Goal: Task Accomplishment & Management: Complete application form

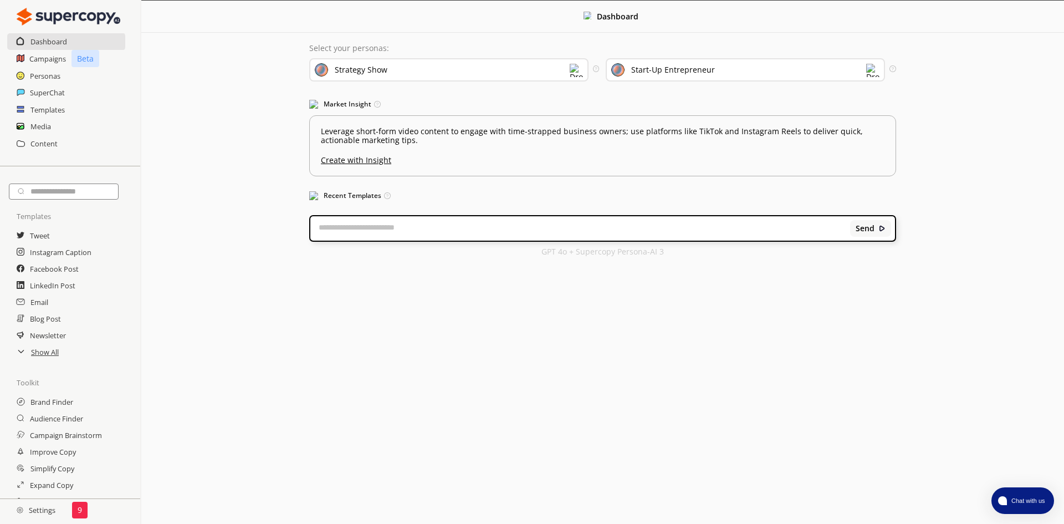
click at [416, 65] on div "Strategy Show" at bounding box center [448, 69] width 279 height 23
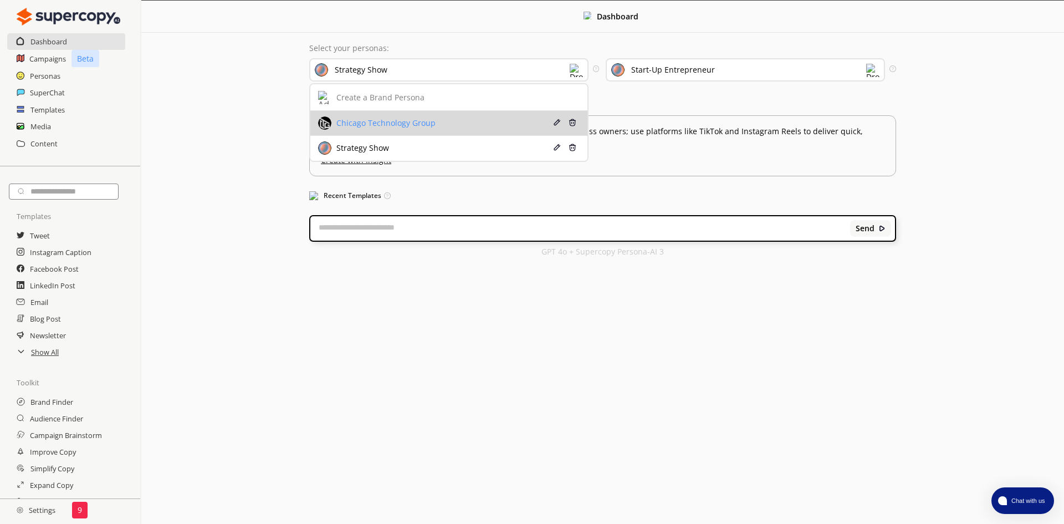
click at [378, 127] on div "Chicago Technology Group" at bounding box center [385, 123] width 102 height 9
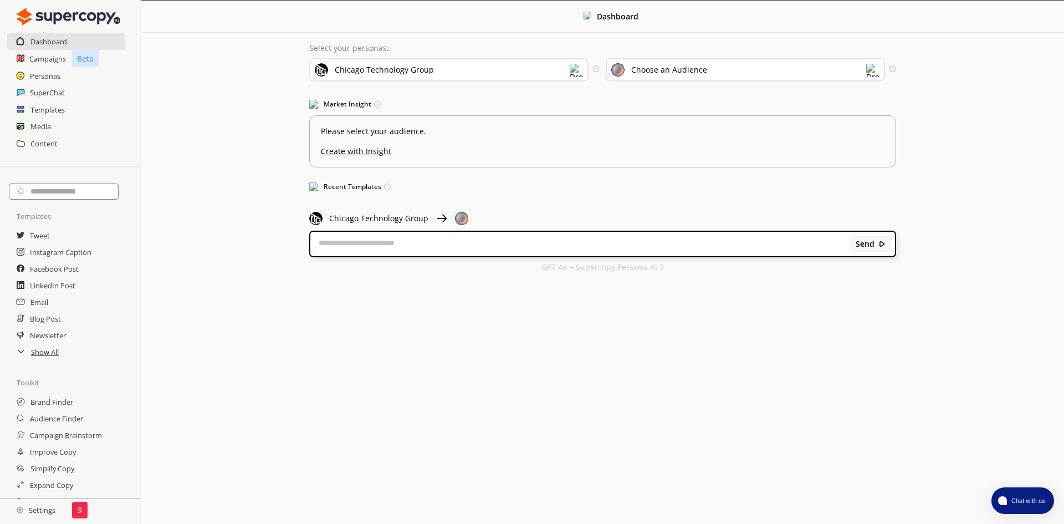
click at [680, 65] on div "Choose an Audience" at bounding box center [669, 69] width 76 height 9
click at [372, 151] on u "Create with Insight" at bounding box center [602, 148] width 569 height 14
click at [670, 71] on div "Choose an Audience" at bounding box center [669, 69] width 76 height 9
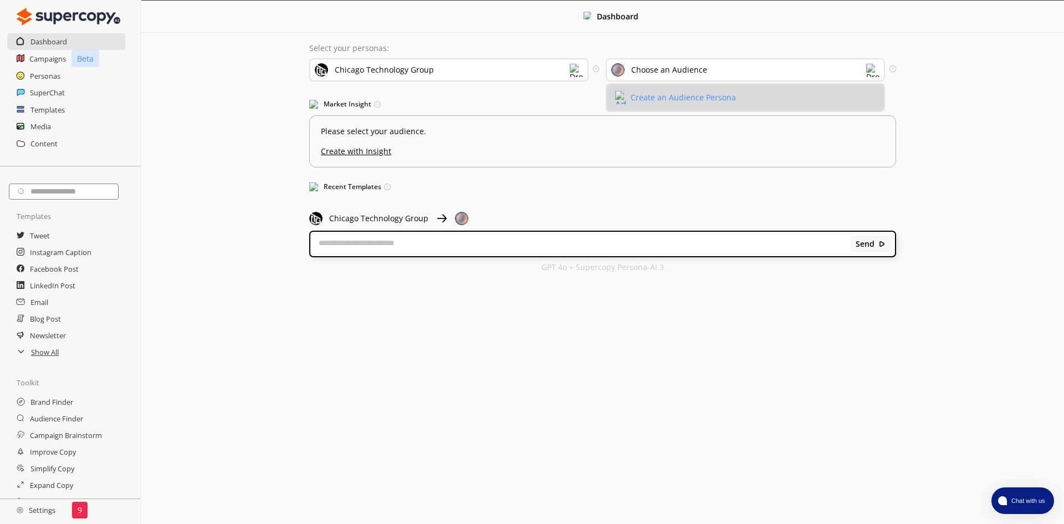
click at [665, 94] on div "Create an Audience Persona" at bounding box center [683, 97] width 105 height 9
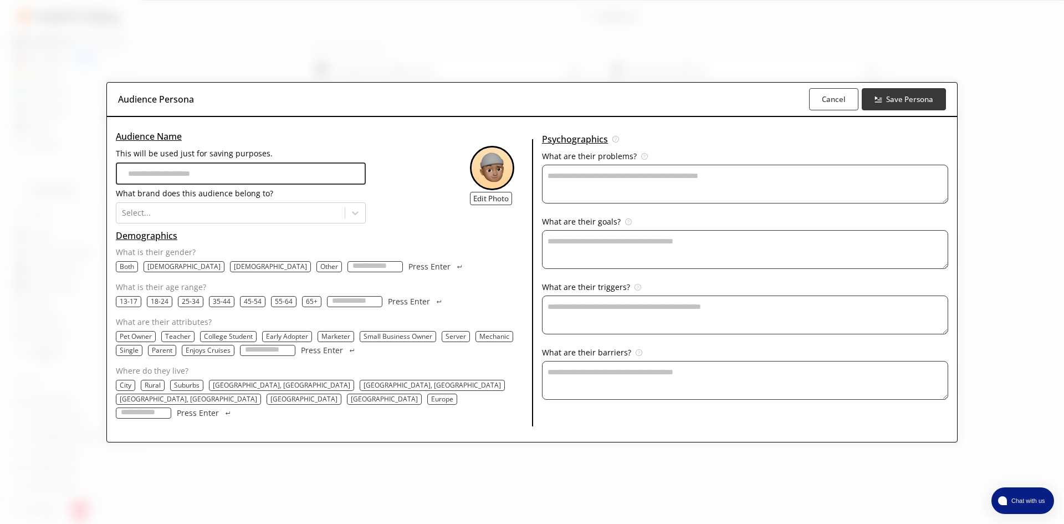
click at [266, 176] on input "This will be used just for saving purposes." at bounding box center [241, 173] width 250 height 22
type input "**********"
click at [198, 218] on div at bounding box center [230, 212] width 217 height 11
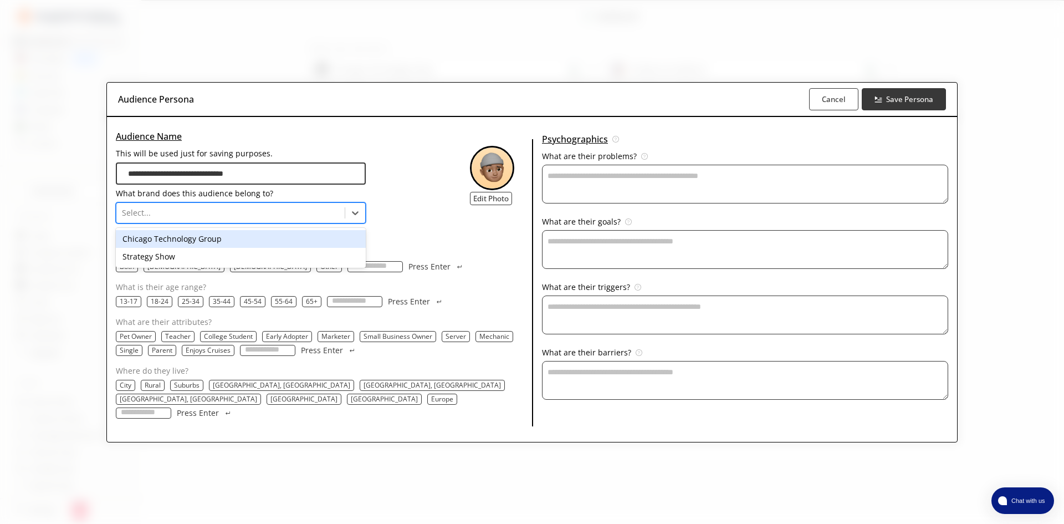
click at [202, 246] on div "Chicago Technology Group" at bounding box center [241, 239] width 250 height 18
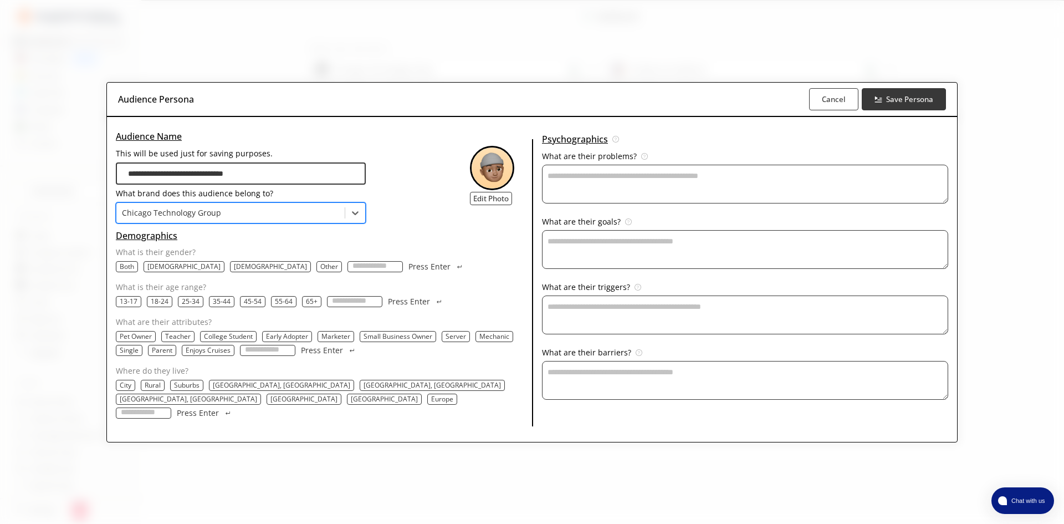
click at [103, 246] on div "**********" at bounding box center [532, 262] width 1064 height 524
click at [134, 271] on p "Both" at bounding box center [127, 266] width 14 height 9
click at [200, 306] on p "25-34" at bounding box center [191, 301] width 18 height 9
click at [232, 306] on p "35-44" at bounding box center [223, 301] width 18 height 9
click at [264, 306] on p "45-54" at bounding box center [255, 301] width 18 height 9
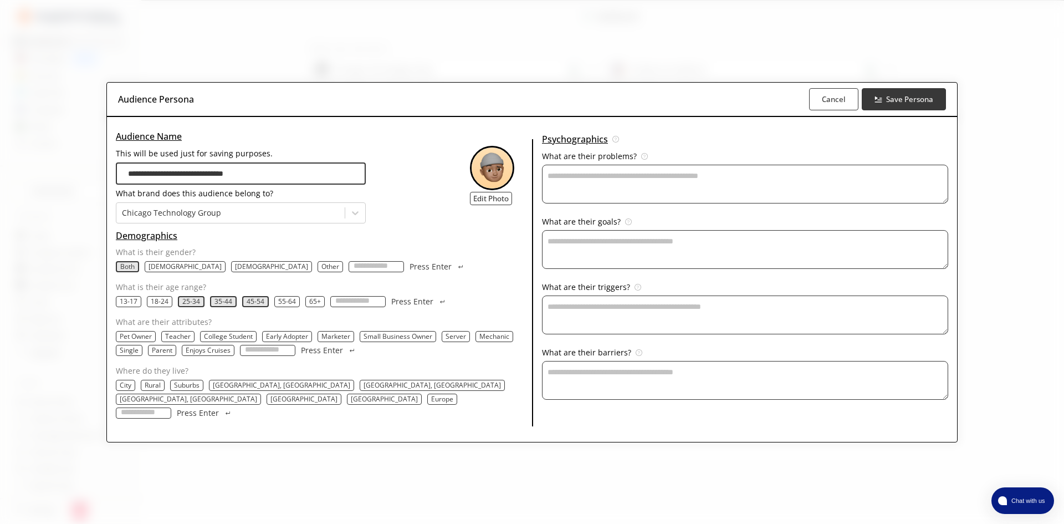
click at [296, 306] on p "55-64" at bounding box center [287, 301] width 18 height 9
click at [322, 306] on p "65+" at bounding box center [316, 301] width 12 height 9
click at [432, 341] on p "Small Business Owner" at bounding box center [398, 336] width 69 height 9
click at [131, 390] on p "City" at bounding box center [126, 385] width 12 height 9
click at [162, 390] on p "Rural" at bounding box center [154, 385] width 16 height 9
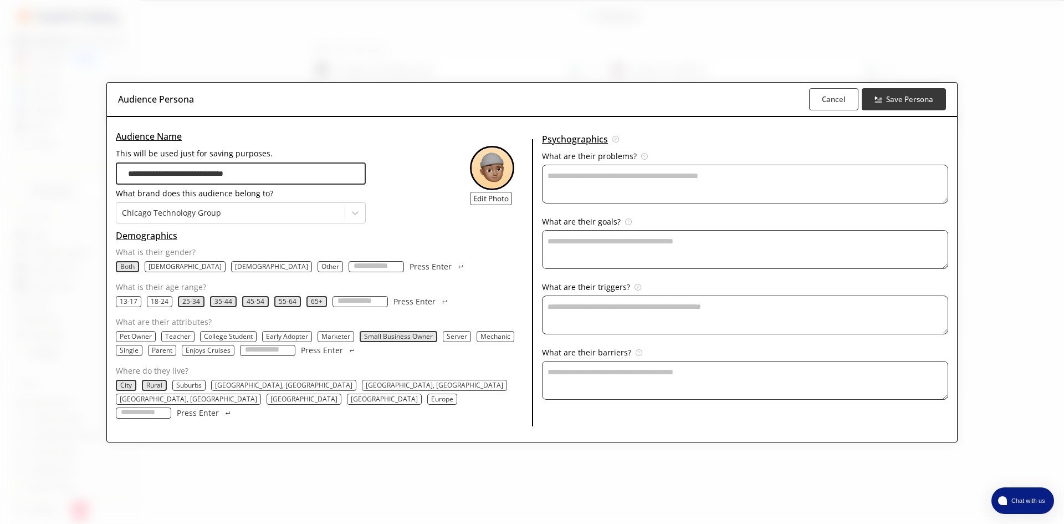
click at [202, 390] on p "Suburbs" at bounding box center [189, 385] width 26 height 9
click at [338, 395] on p "[GEOGRAPHIC_DATA]" at bounding box center [304, 399] width 67 height 9
click at [628, 190] on textarea "This will be used just for saving purposes." at bounding box center [745, 184] width 406 height 39
click at [498, 182] on img at bounding box center [492, 168] width 44 height 44
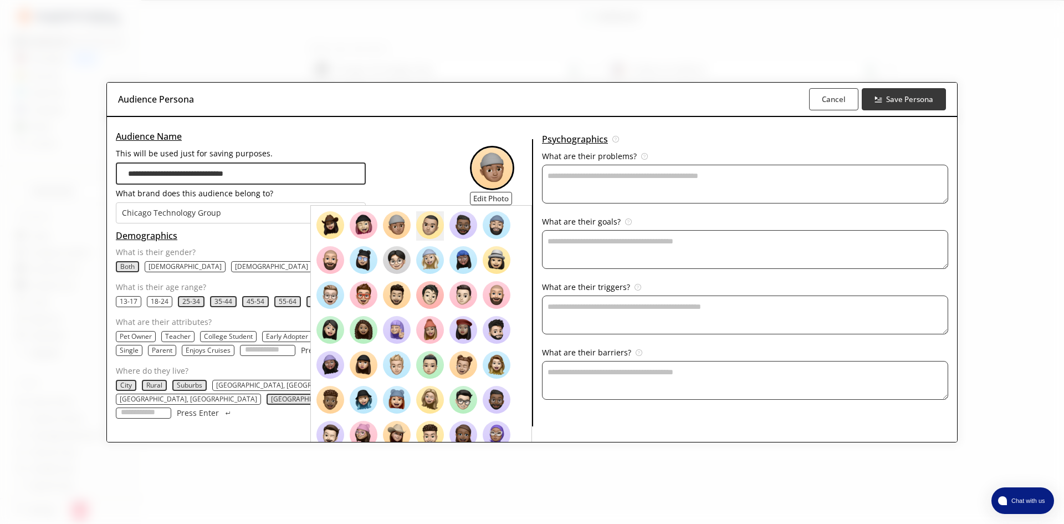
click at [431, 234] on img at bounding box center [430, 225] width 28 height 28
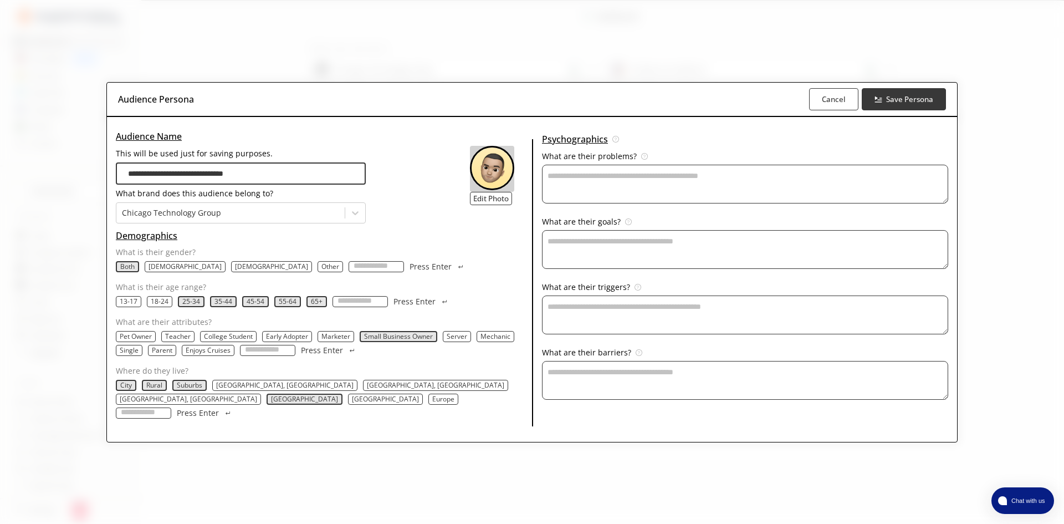
click at [495, 177] on img at bounding box center [492, 168] width 44 height 44
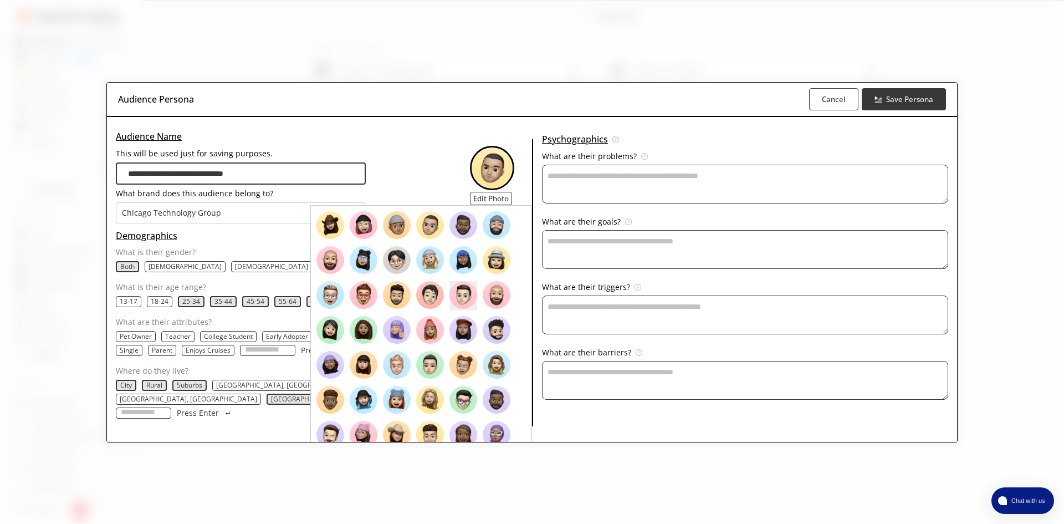
click at [465, 304] on img at bounding box center [464, 295] width 28 height 28
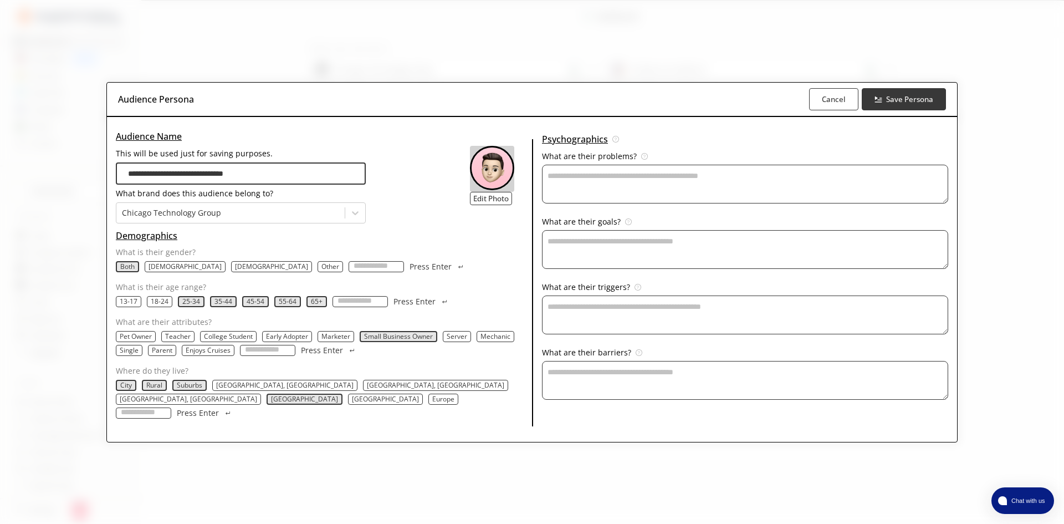
click at [501, 179] on img at bounding box center [492, 168] width 44 height 44
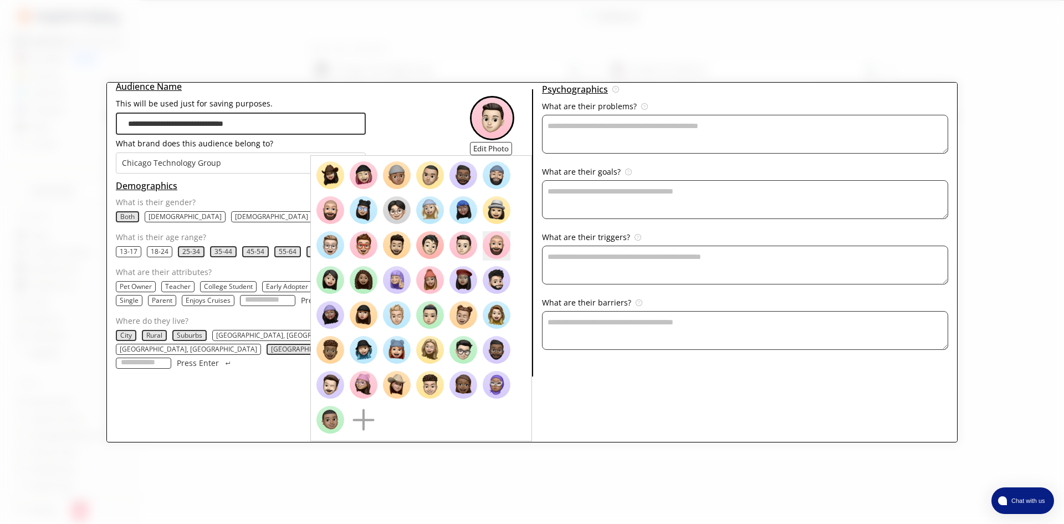
scroll to position [64, 0]
click at [502, 237] on img at bounding box center [497, 245] width 28 height 28
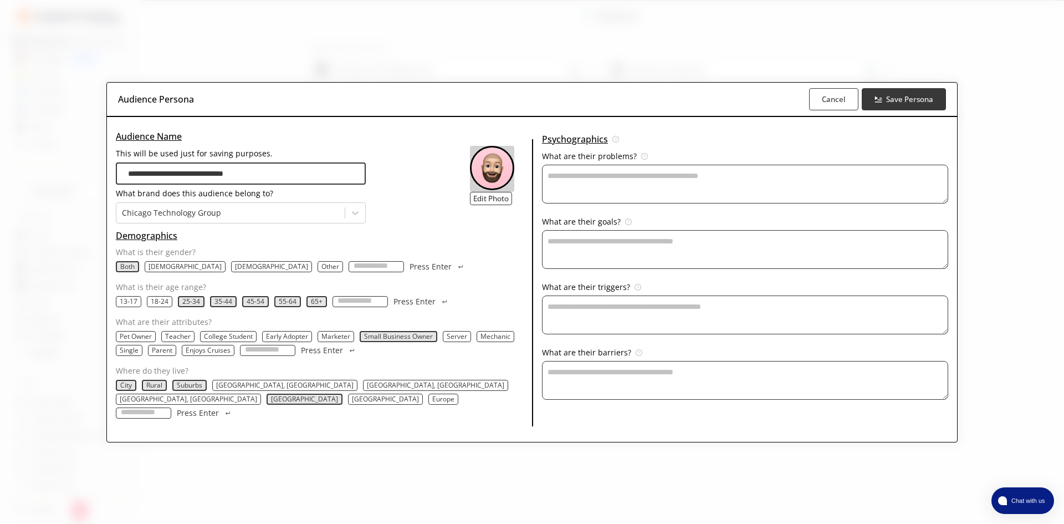
click at [498, 182] on img at bounding box center [492, 168] width 44 height 44
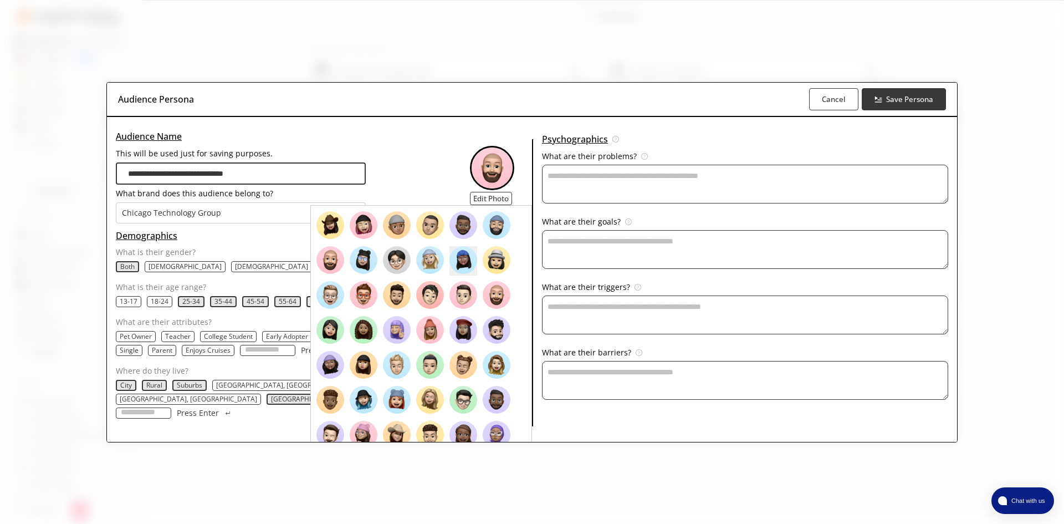
scroll to position [64, 0]
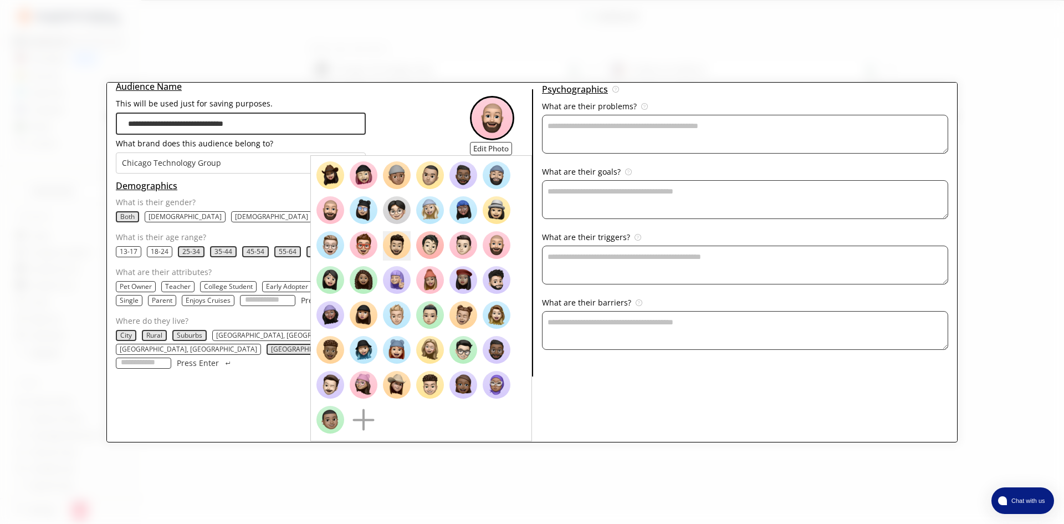
click at [396, 240] on img at bounding box center [397, 245] width 28 height 28
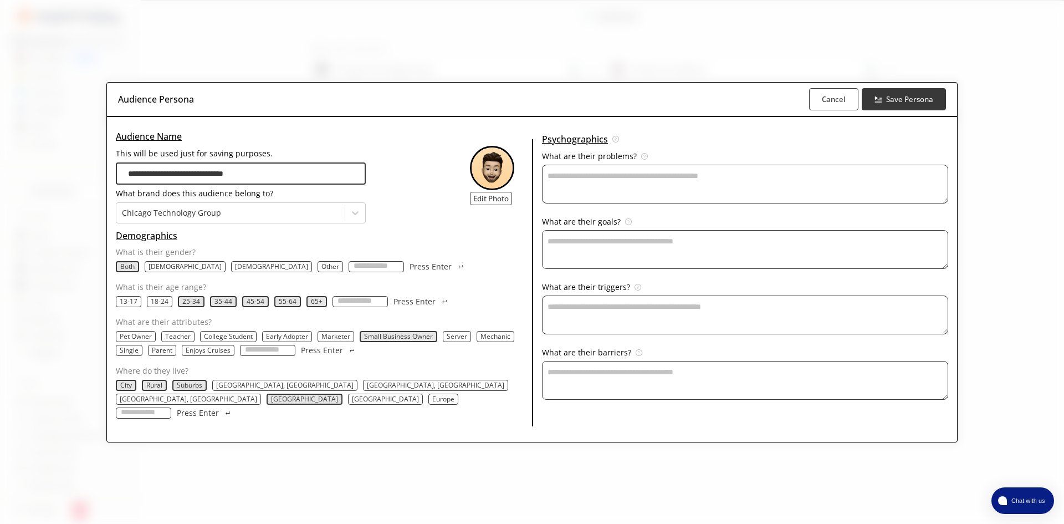
click at [597, 184] on textarea "This will be used just for saving purposes." at bounding box center [745, 184] width 406 height 39
click at [614, 193] on textarea "This will be used just for saving purposes." at bounding box center [745, 184] width 406 height 39
